Goal: Task Accomplishment & Management: Use online tool/utility

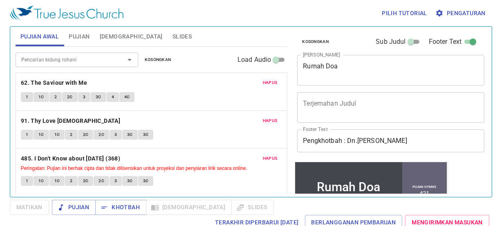
click at [271, 81] on span "Hapus" at bounding box center [270, 82] width 15 height 7
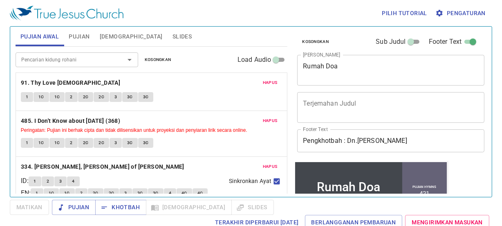
click at [265, 81] on span "Hapus" at bounding box center [270, 82] width 15 height 7
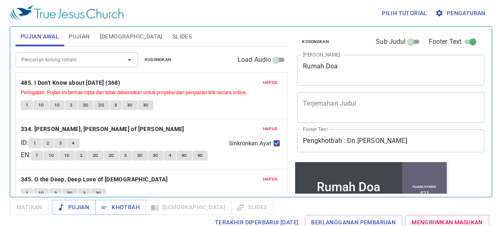
click at [265, 81] on span "Hapus" at bounding box center [270, 82] width 15 height 7
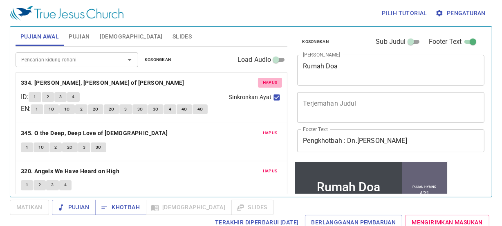
click at [265, 81] on span "Hapus" at bounding box center [270, 82] width 15 height 7
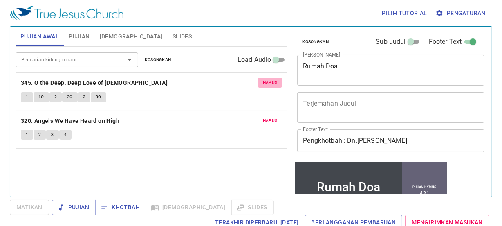
click at [265, 81] on span "Hapus" at bounding box center [270, 82] width 15 height 7
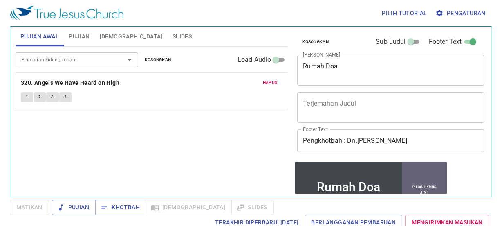
click at [265, 81] on span "Hapus" at bounding box center [270, 82] width 15 height 7
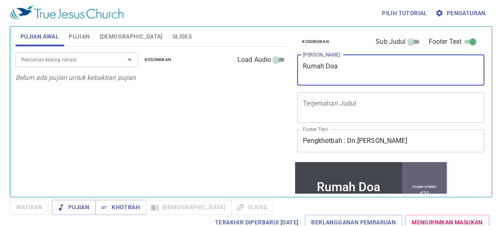
click at [339, 69] on textarea "Rumah Doa" at bounding box center [391, 70] width 176 height 16
type textarea "R"
click at [59, 54] on div "Pencarian kidung rohani" at bounding box center [77, 59] width 123 height 14
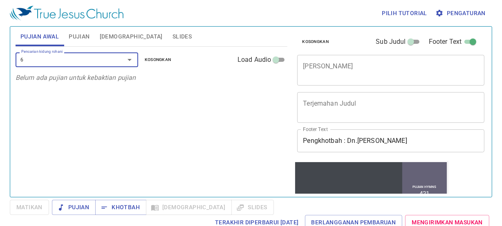
type input "62"
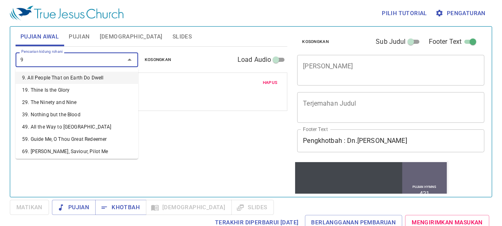
type input "97"
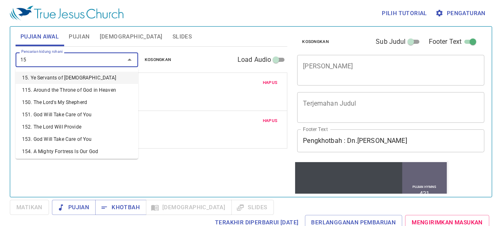
type input "152"
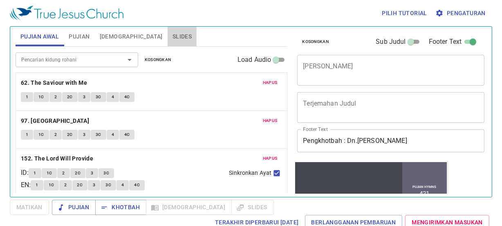
click at [173, 37] on span "Slides" at bounding box center [182, 37] width 19 height 10
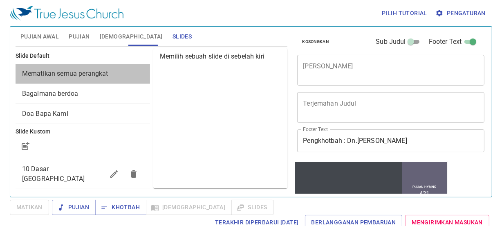
click at [103, 72] on span "Mematikan semua perangkat" at bounding box center [65, 74] width 86 height 8
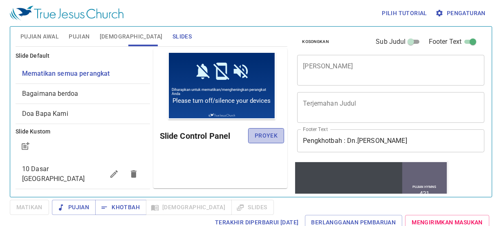
click at [269, 138] on span "Proyek" at bounding box center [266, 136] width 23 height 10
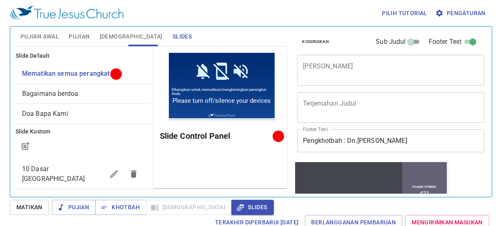
click at [43, 33] on span "Pujian Awal" at bounding box center [39, 37] width 38 height 10
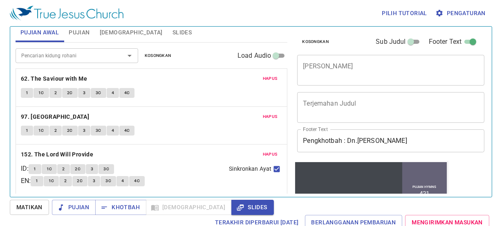
scroll to position [5, 0]
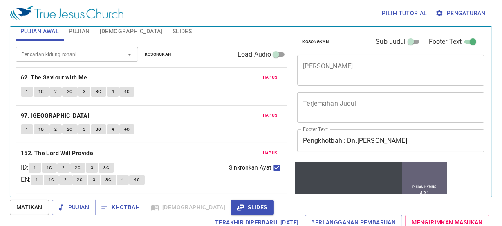
click at [80, 57] on input "Pencarian kidung rohani" at bounding box center [65, 54] width 94 height 9
click at [212, 29] on div "Pujian Awal Pujian Alkitab Slides" at bounding box center [152, 31] width 272 height 20
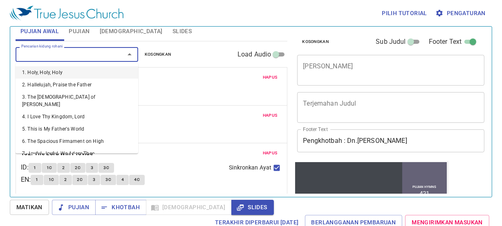
click at [96, 52] on input "Pencarian kidung rohani" at bounding box center [65, 54] width 94 height 9
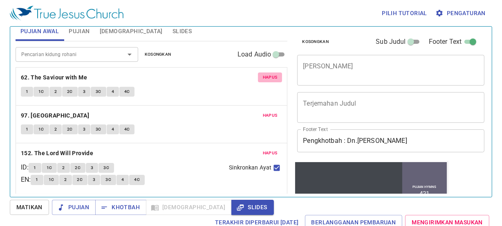
click at [270, 80] on span "Hapus" at bounding box center [270, 77] width 15 height 7
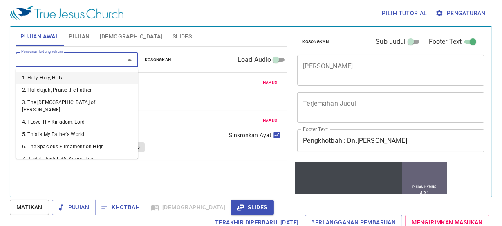
click at [68, 58] on input "Pencarian kidung rohani" at bounding box center [65, 59] width 94 height 9
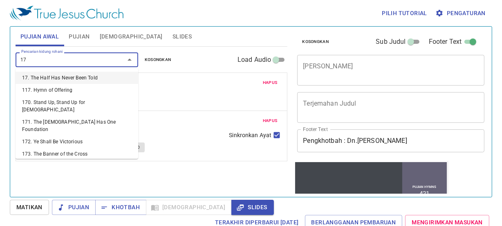
type input "173"
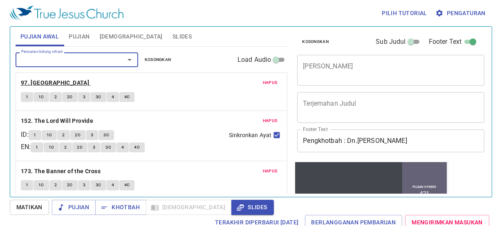
scroll to position [5, 0]
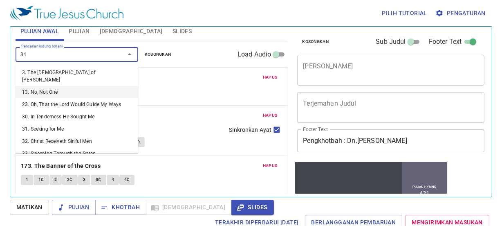
type input "345"
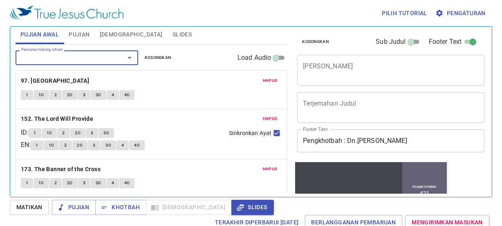
scroll to position [3, 0]
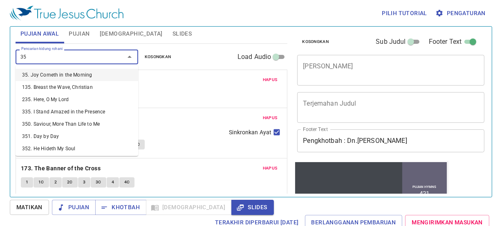
type input "355"
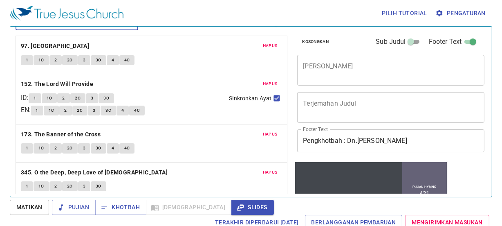
scroll to position [37, 0]
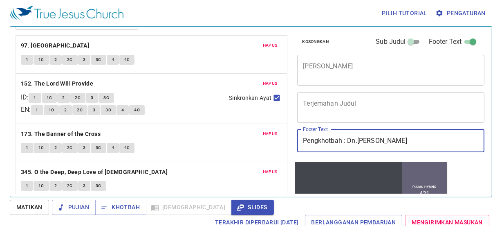
click at [405, 140] on input "Pengkhotbah : Dn.Philip Lunggoi" at bounding box center [390, 140] width 187 height 23
type input "Pengkhotbah : Pdt. Fil"
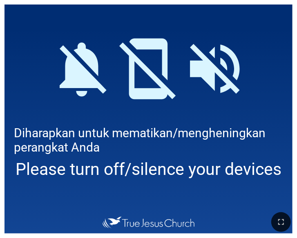
drag, startPoint x: 115, startPoint y: 11, endPoint x: 77, endPoint y: 33, distance: 43.8
click at [77, 33] on div at bounding box center [149, 64] width 288 height 119
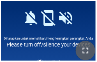
click at [86, 46] on icon "button" at bounding box center [85, 51] width 10 height 10
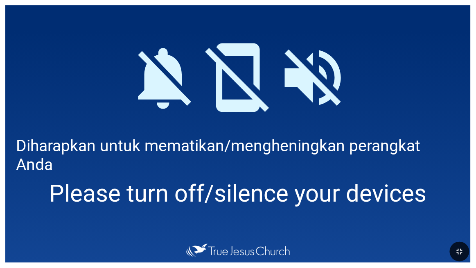
click at [297, 45] on div at bounding box center [237, 72] width 465 height 134
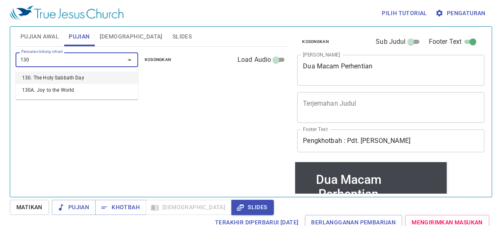
type input "130. The Holy Sabbath Day"
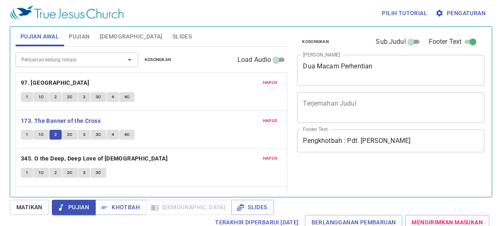
scroll to position [4, 0]
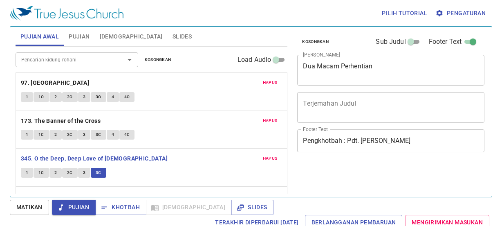
scroll to position [4, 0]
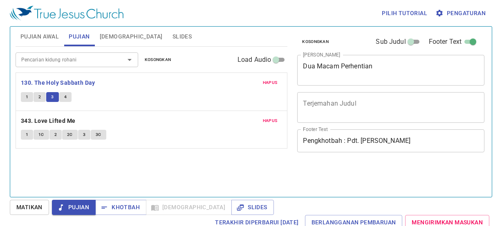
scroll to position [4, 0]
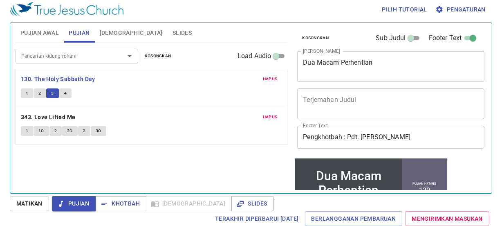
click at [63, 90] on button "4" at bounding box center [65, 93] width 12 height 10
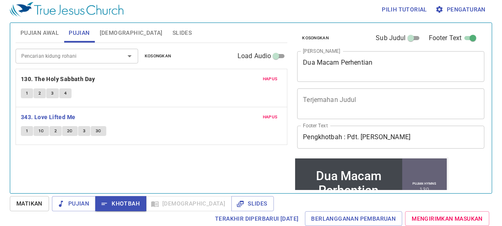
scroll to position [4, 0]
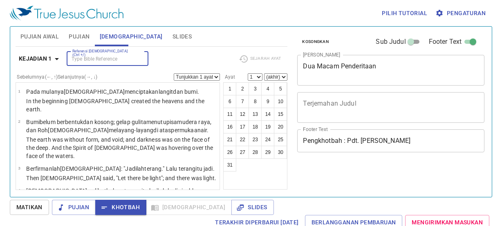
scroll to position [4, 0]
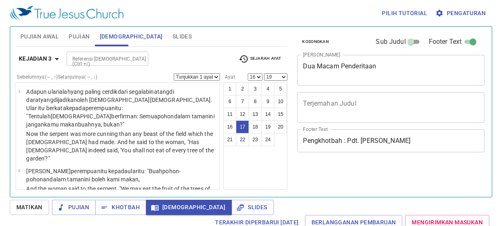
select select "16"
select select "19"
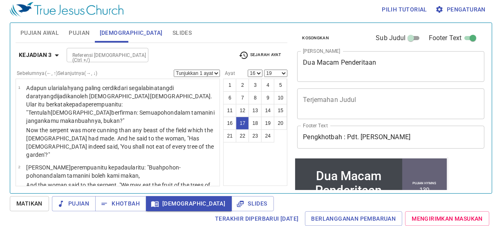
click at [255, 123] on button "18" at bounding box center [255, 123] width 13 height 13
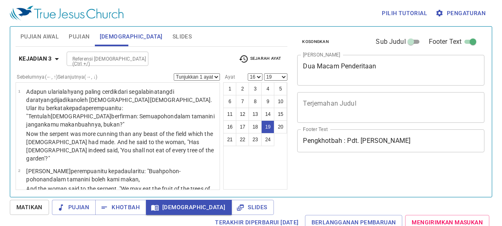
select select "16"
select select "19"
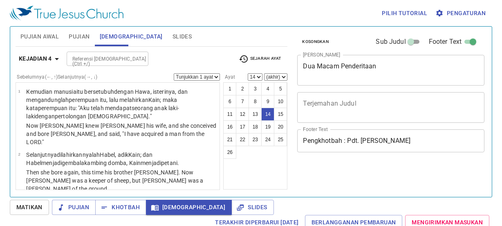
select select "14"
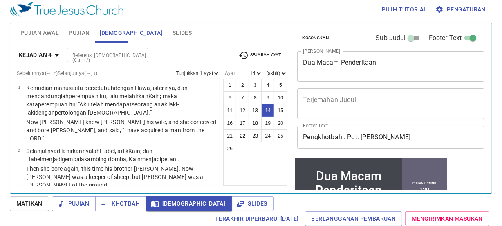
scroll to position [547, 0]
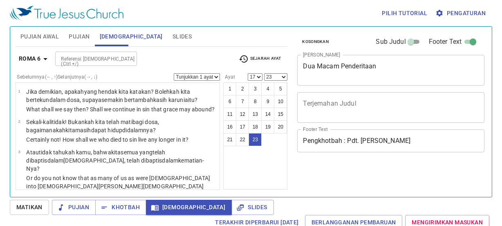
select select "17"
select select "23"
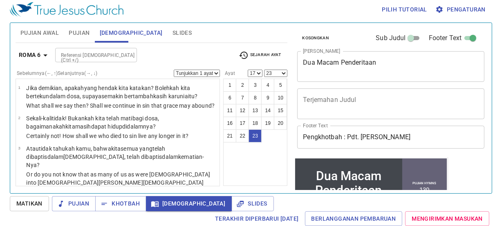
scroll to position [932, 0]
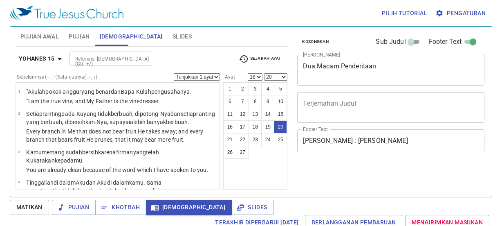
select select "18"
select select "20"
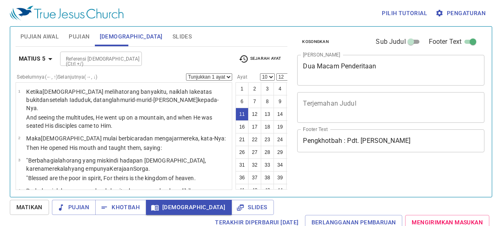
select select "10"
select select "12"
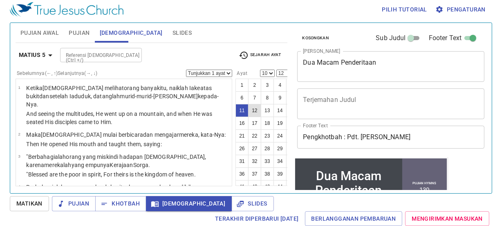
click at [261, 110] on button "12" at bounding box center [254, 110] width 13 height 13
select select "12"
select select
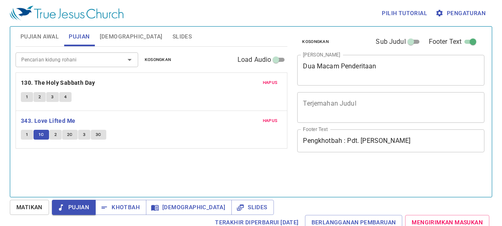
scroll to position [4, 0]
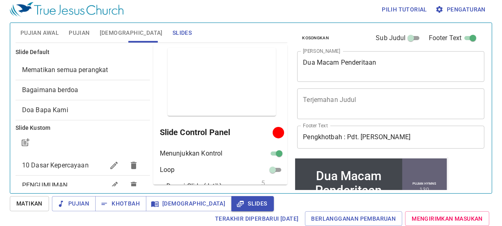
scroll to position [37, 0]
